Goal: Information Seeking & Learning: Learn about a topic

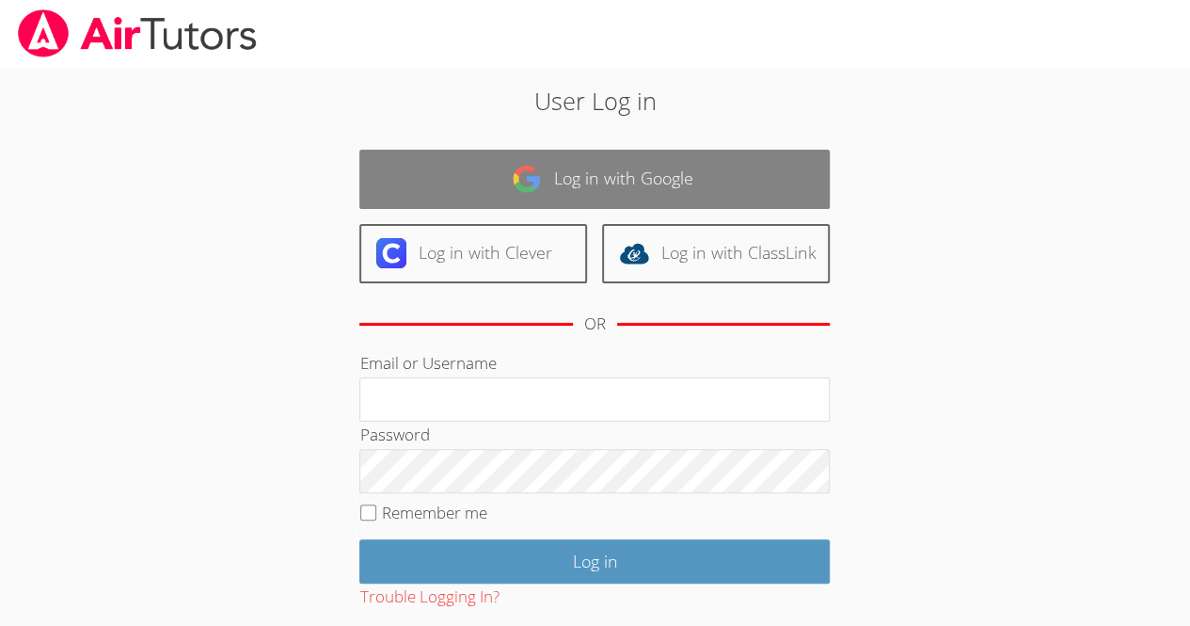
click at [502, 185] on link "Log in with Google" at bounding box center [594, 179] width 470 height 59
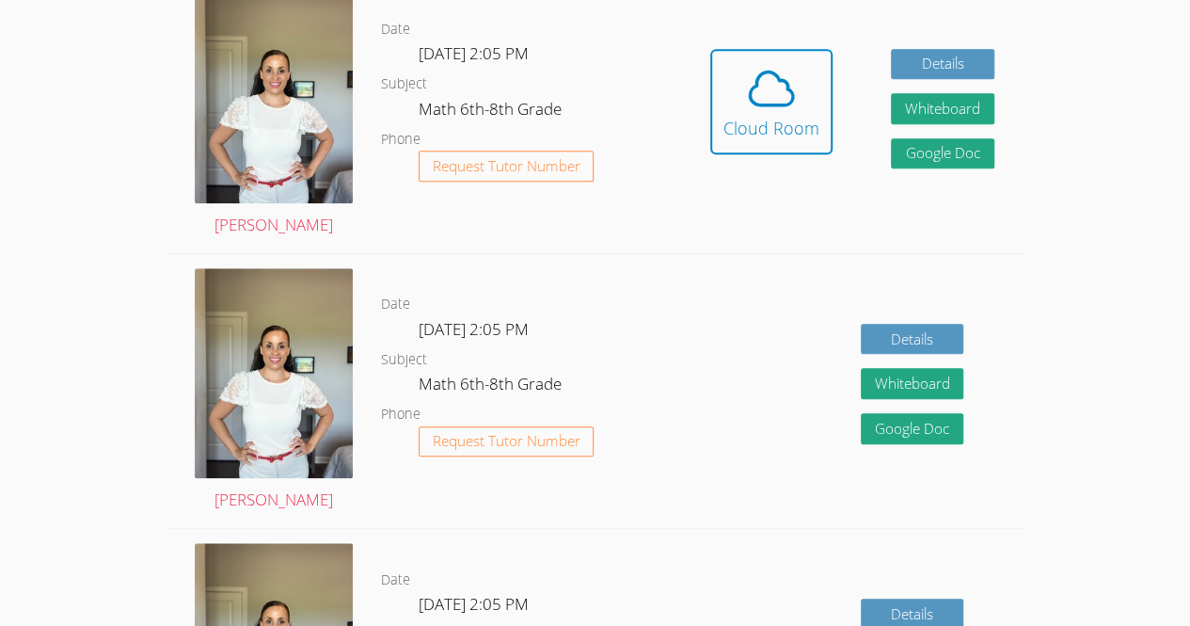
scroll to position [564, 0]
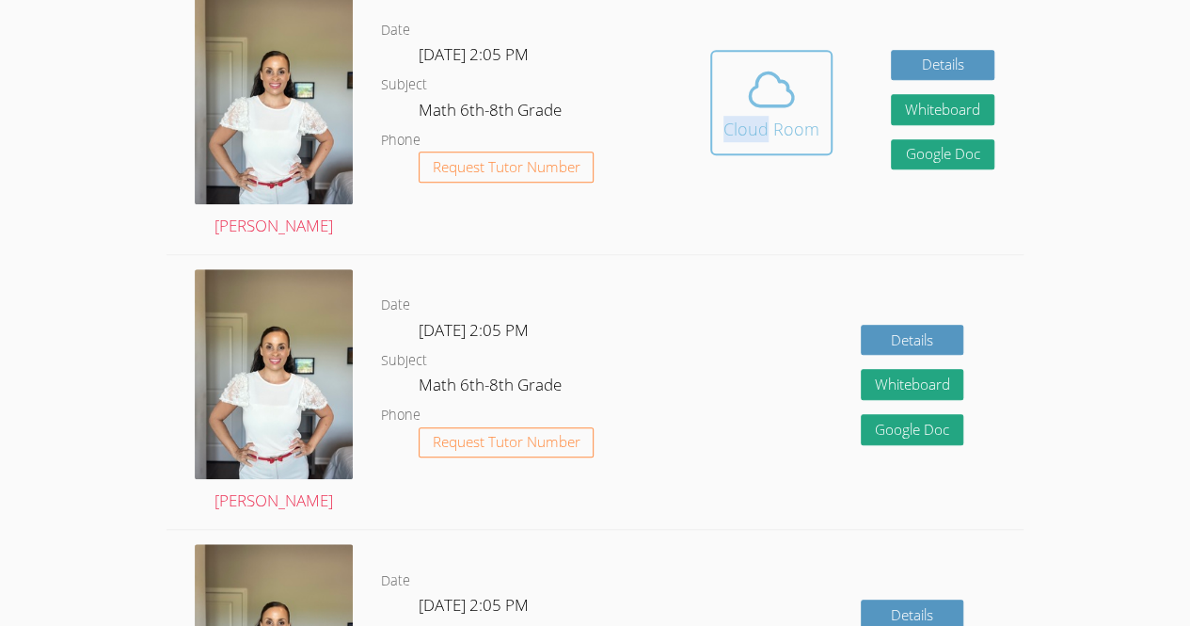
drag, startPoint x: 690, startPoint y: 57, endPoint x: 770, endPoint y: 116, distance: 99.0
click at [770, 116] on div "Hidden Cloud Room Details Whiteboard Hidden Google Doc" at bounding box center [852, 116] width 342 height 274
click at [664, 52] on dl "Date [DATE] 2:05 PM Subject Math 6th-8th Grade Phone Request Tutor Number" at bounding box center [531, 117] width 300 height 196
click at [773, 74] on icon at bounding box center [771, 88] width 43 height 33
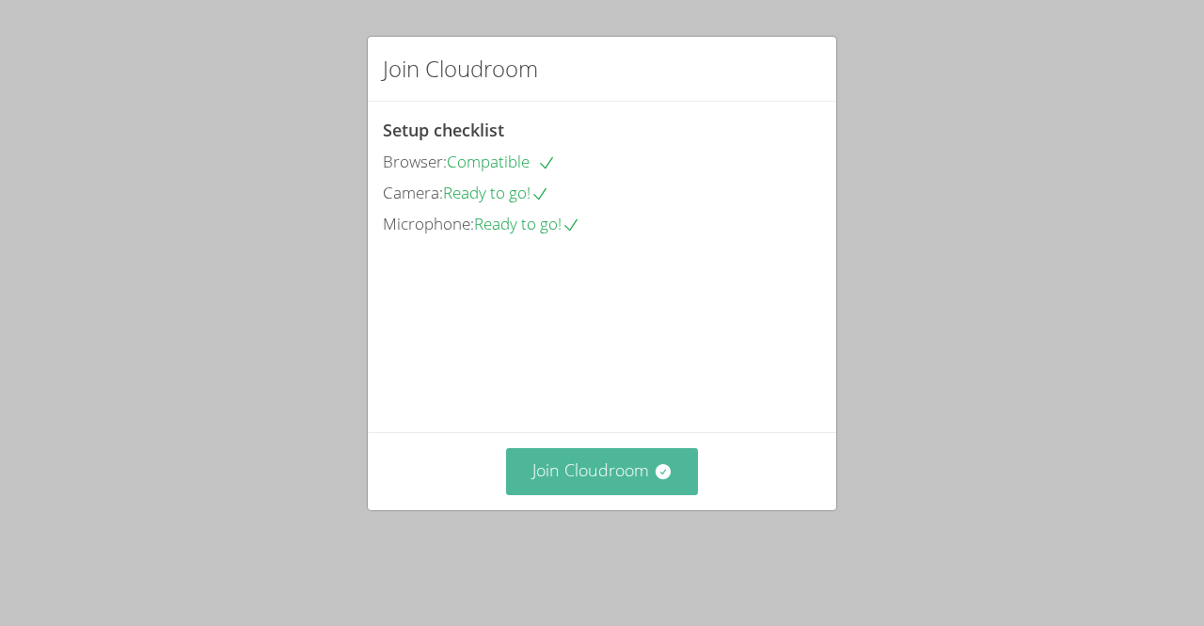
click at [571, 494] on button "Join Cloudroom" at bounding box center [602, 471] width 193 height 46
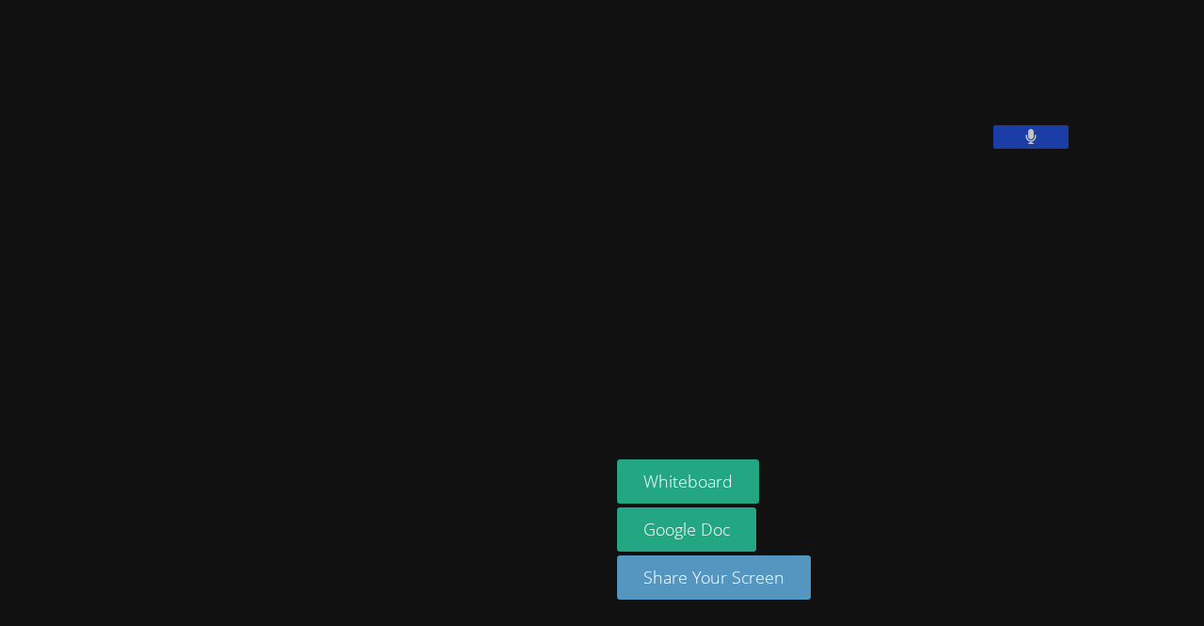
click at [1196, 453] on div "Henry Carranza Portillo Whiteboard Google Doc Share Your Screen" at bounding box center [602, 313] width 1204 height 626
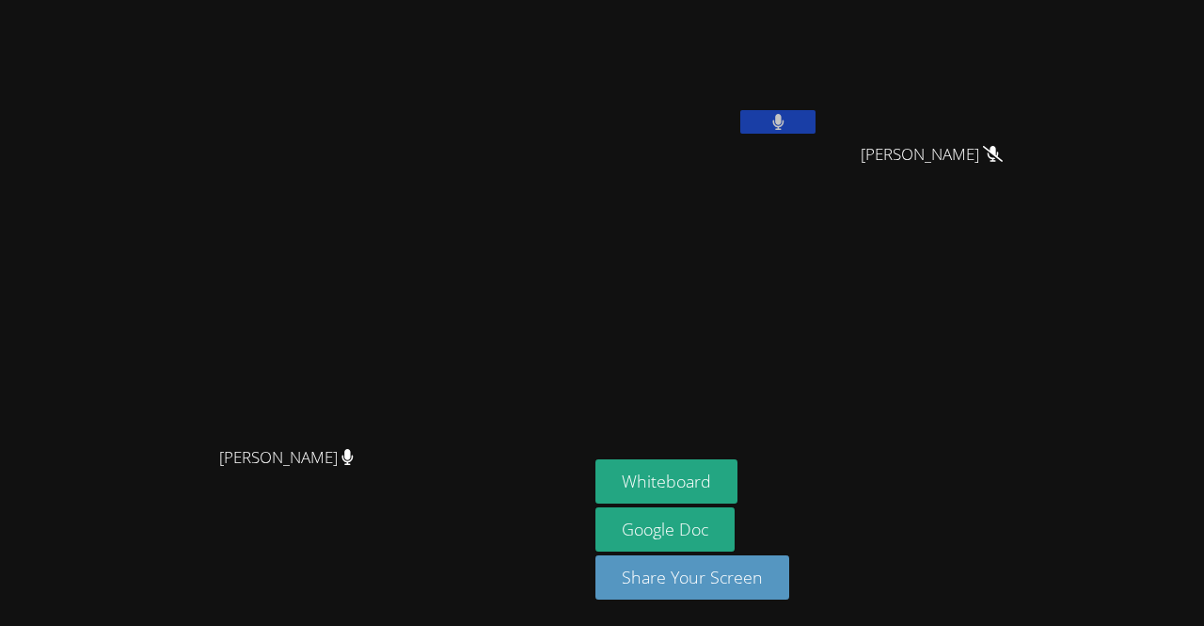
click at [794, 114] on video at bounding box center [708, 71] width 224 height 126
click at [816, 118] on button at bounding box center [777, 122] width 75 height 24
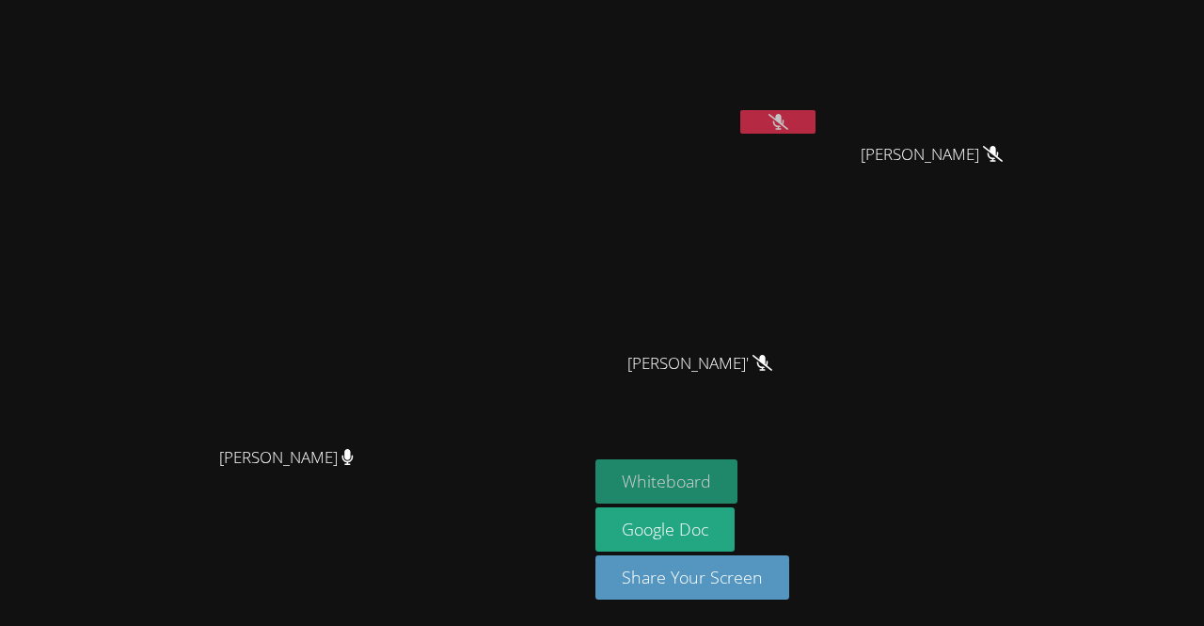
click at [738, 482] on button "Whiteboard" at bounding box center [667, 481] width 142 height 44
click at [816, 110] on button at bounding box center [777, 122] width 75 height 24
click at [816, 128] on button at bounding box center [777, 122] width 75 height 24
click at [153, 421] on video at bounding box center [294, 275] width 282 height 323
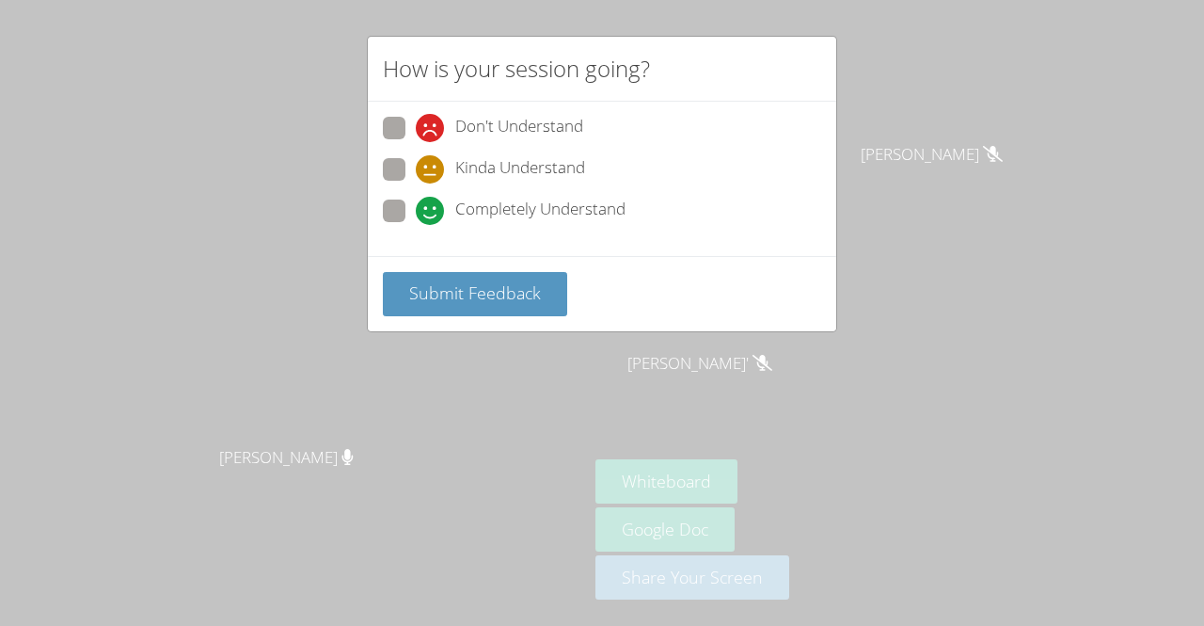
click at [416, 225] on span at bounding box center [416, 225] width 0 height 0
click at [416, 215] on input "Completely Understand" at bounding box center [424, 207] width 16 height 16
radio input "true"
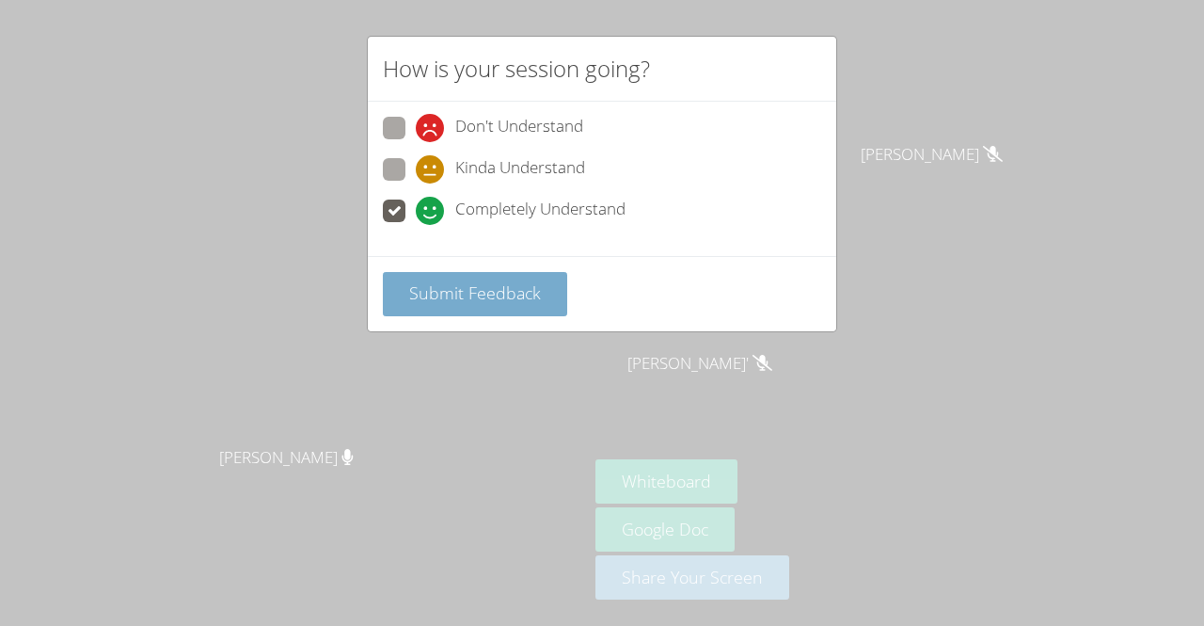
click at [425, 281] on span "Submit Feedback" at bounding box center [475, 292] width 132 height 23
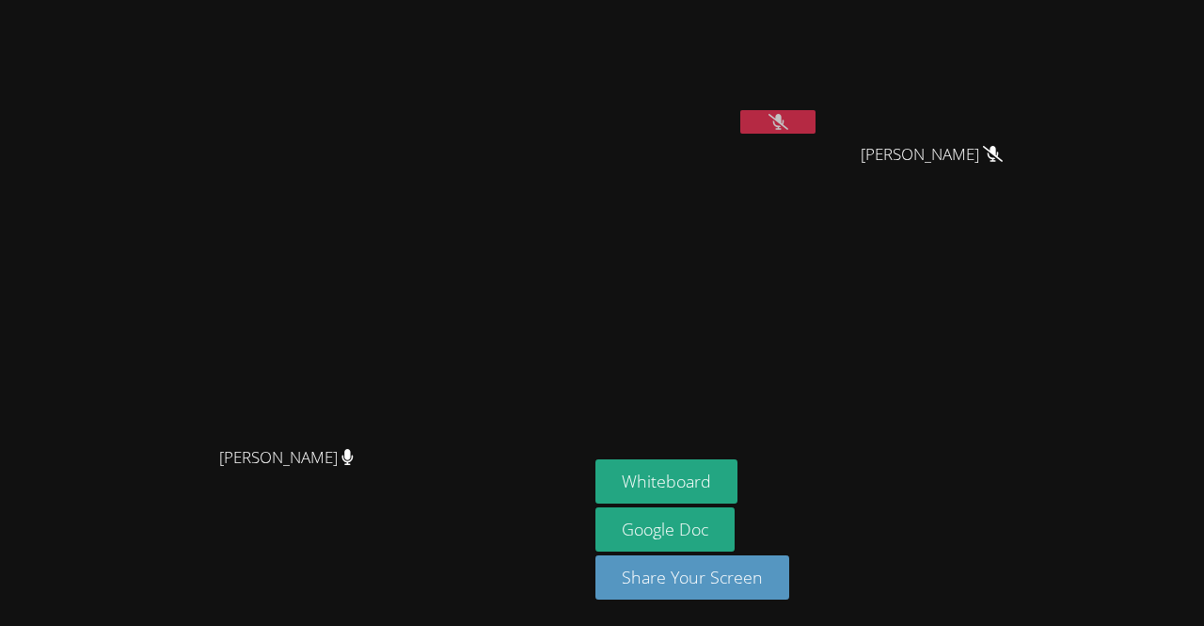
click at [816, 111] on button at bounding box center [777, 122] width 75 height 24
click at [816, 123] on button at bounding box center [777, 122] width 75 height 24
click at [817, 110] on video at bounding box center [708, 71] width 224 height 126
click at [436, 159] on video at bounding box center [294, 275] width 282 height 323
